Goal: Task Accomplishment & Management: Complete application form

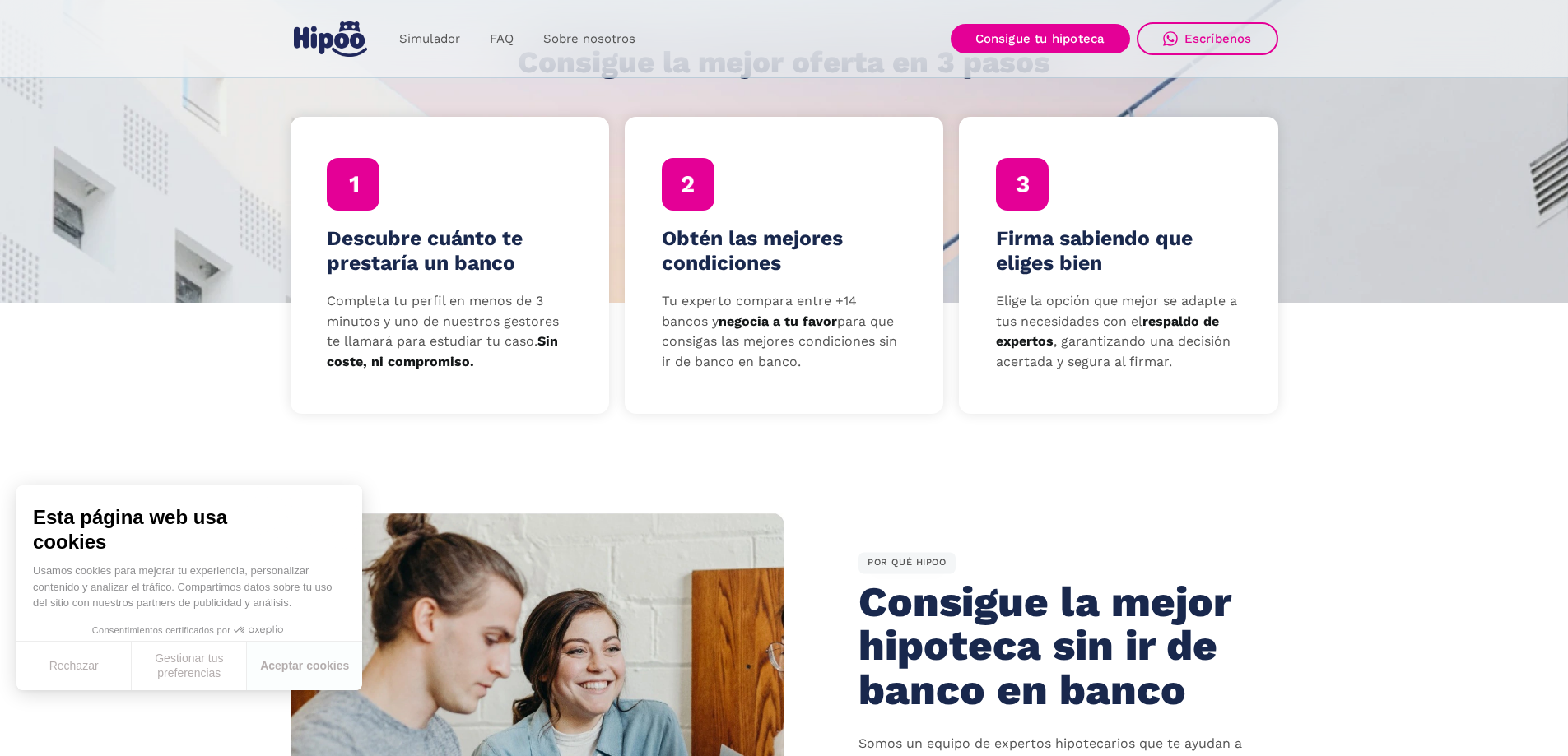
scroll to position [740, 0]
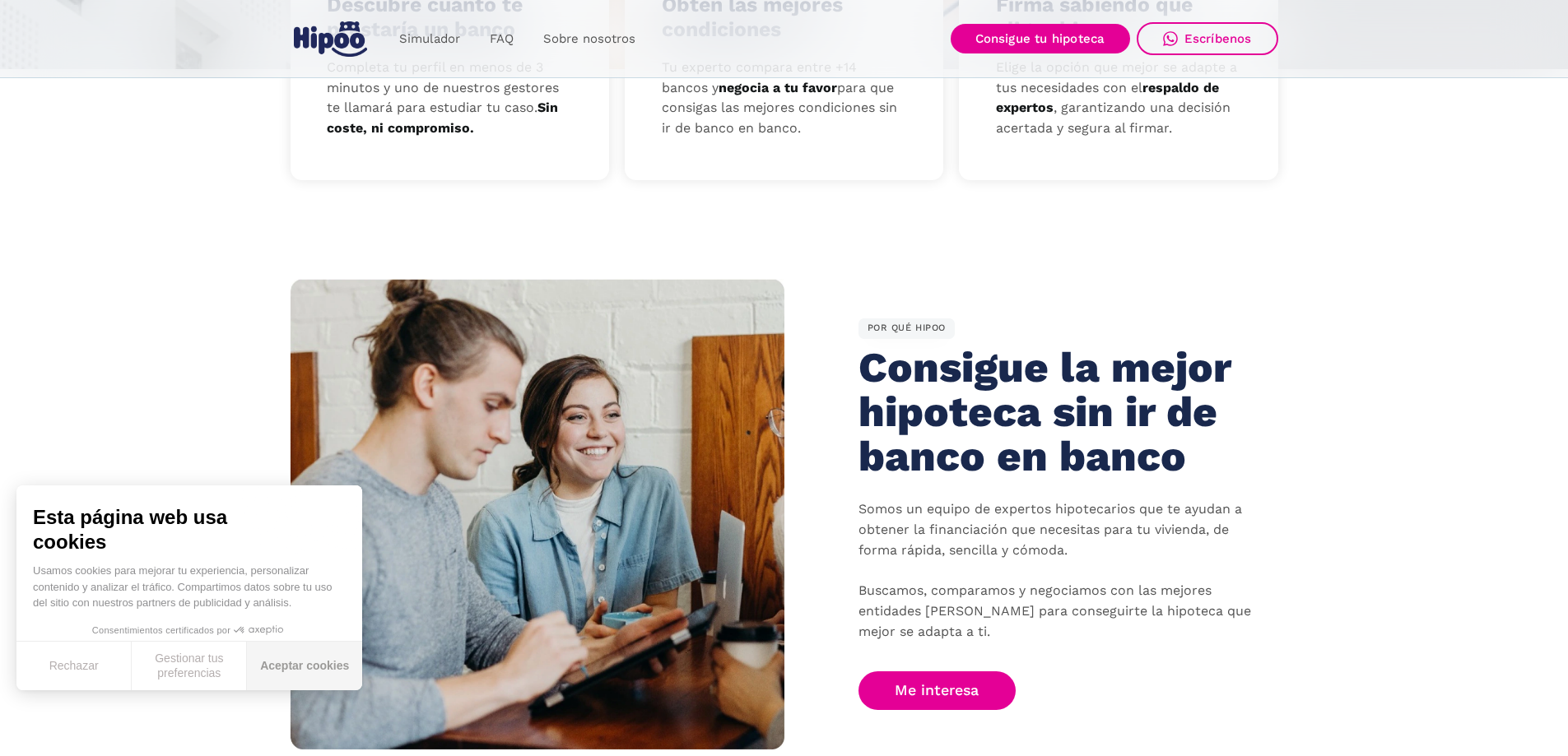
click at [303, 655] on button "Aceptar cookies" at bounding box center [304, 666] width 115 height 49
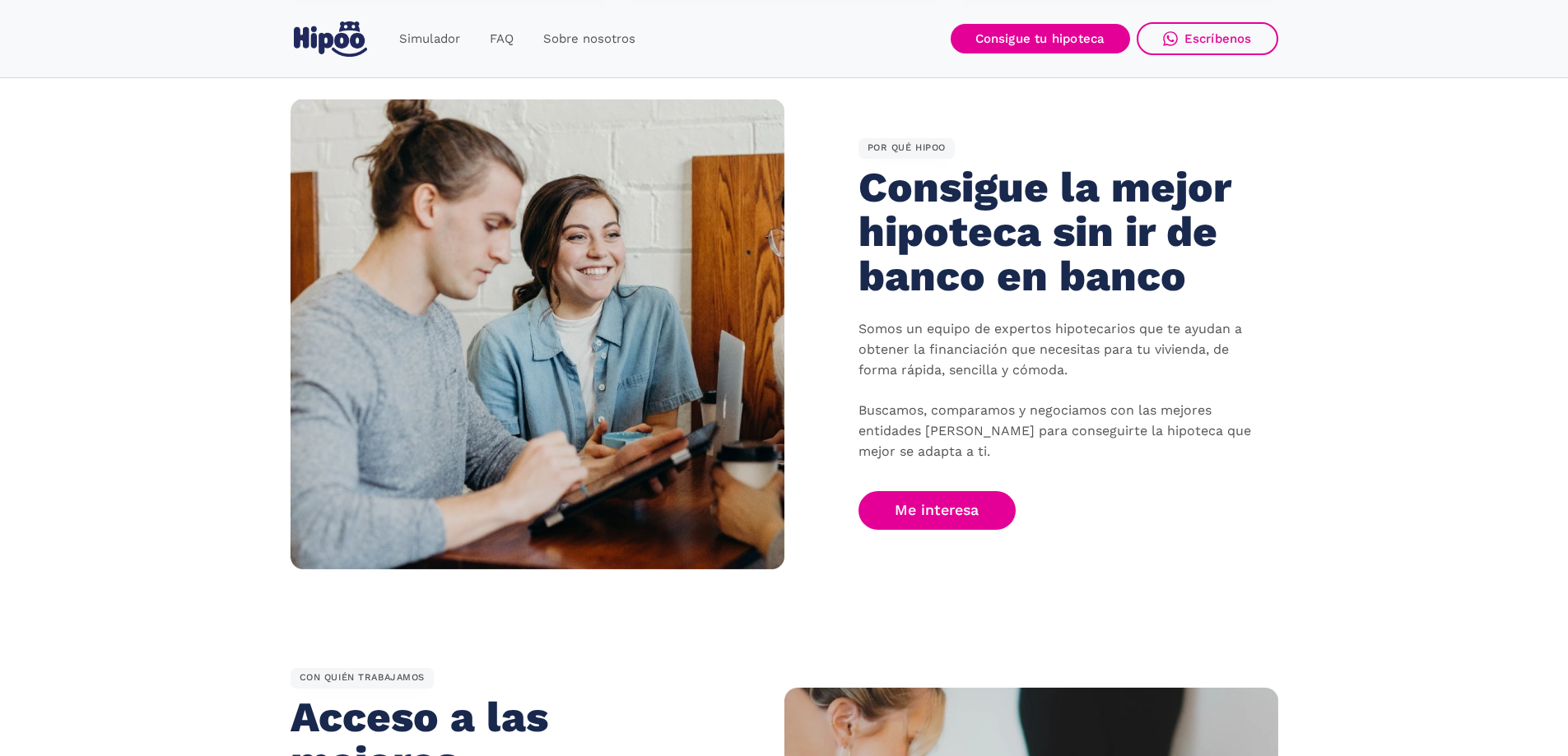
scroll to position [906, 0]
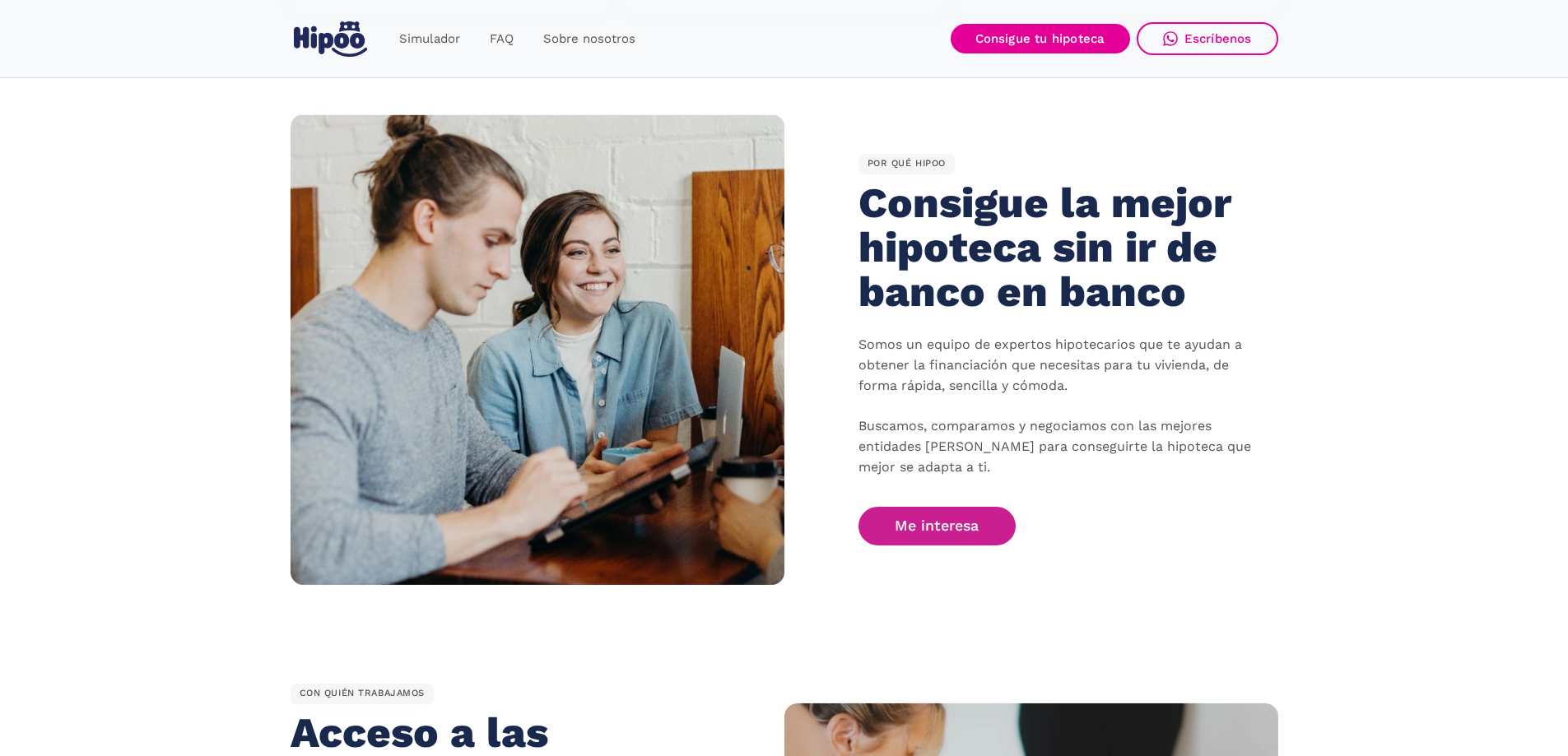
click at [963, 513] on link "Me interesa" at bounding box center [937, 526] width 158 height 39
